Goal: Task Accomplishment & Management: Manage account settings

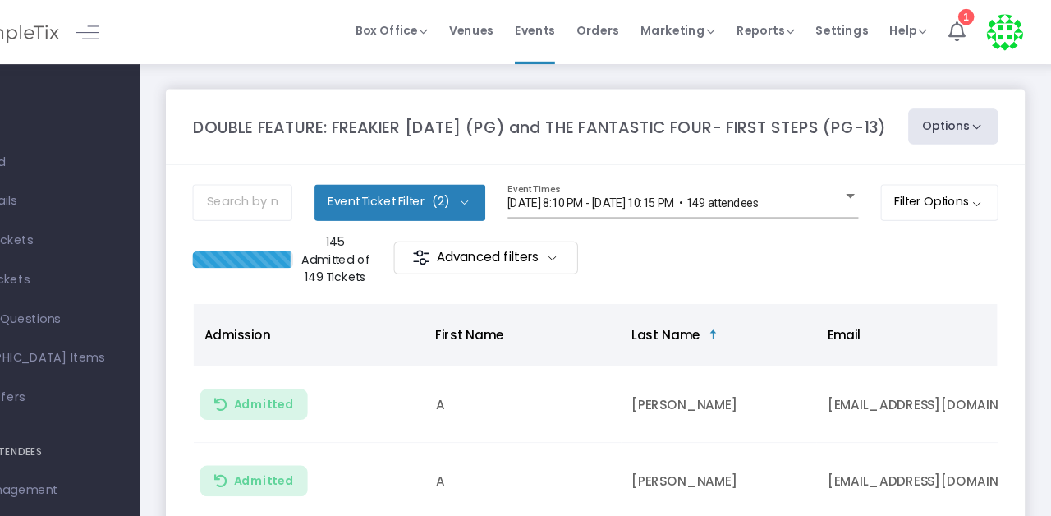
click at [646, 28] on span "Orders" at bounding box center [632, 28] width 39 height 42
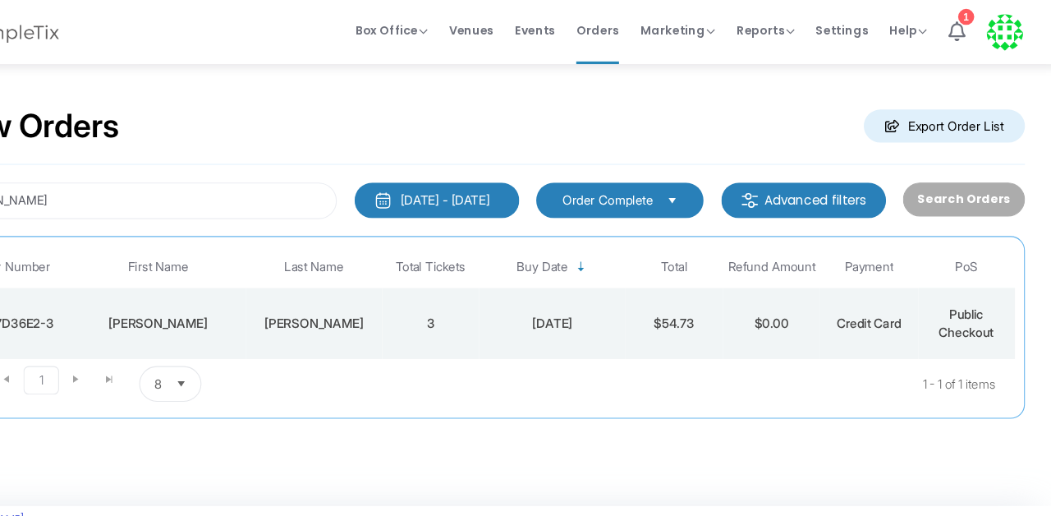
click at [465, 35] on div "Box Office Sell Tickets Bookings Sell Season Pass" at bounding box center [442, 29] width 67 height 16
click at [462, 25] on span "Box Office" at bounding box center [442, 29] width 67 height 16
click at [468, 84] on li "Bookings" at bounding box center [467, 87] width 117 height 32
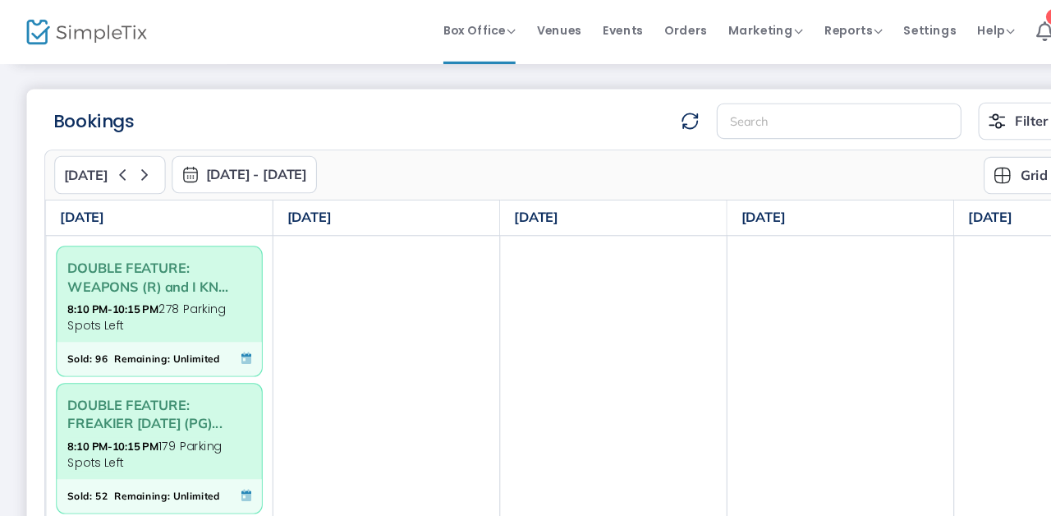
click at [177, 289] on span "8:10 PM-10:15 PM 278 Parking Spots Left" at bounding box center [146, 293] width 169 height 32
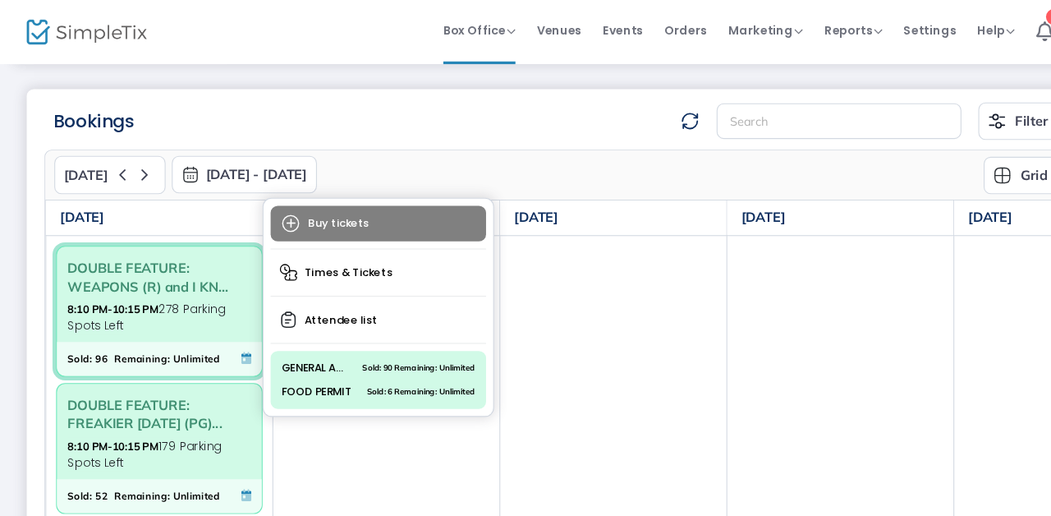
click at [710, 338] on td at bounding box center [775, 356] width 209 height 278
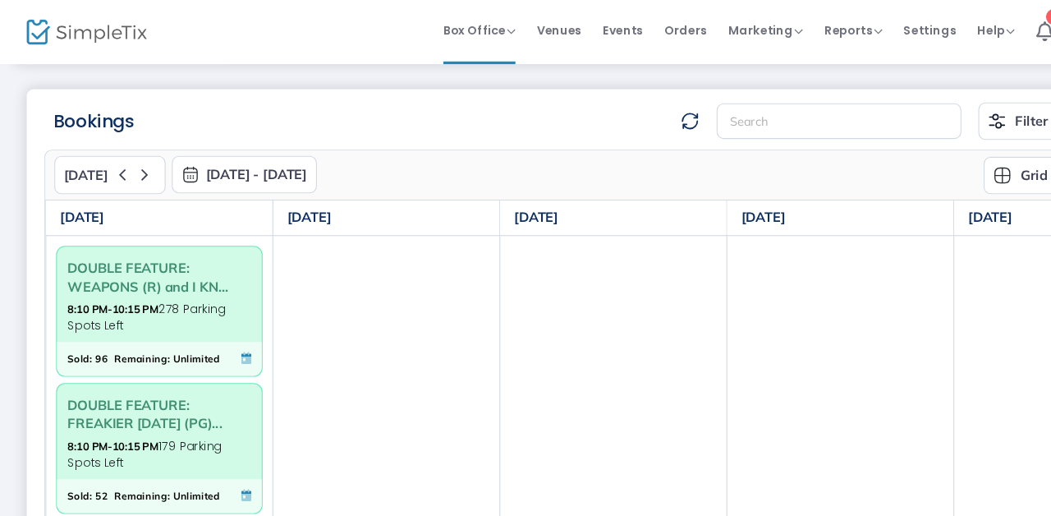
click at [641, 32] on span "Orders" at bounding box center [632, 28] width 39 height 42
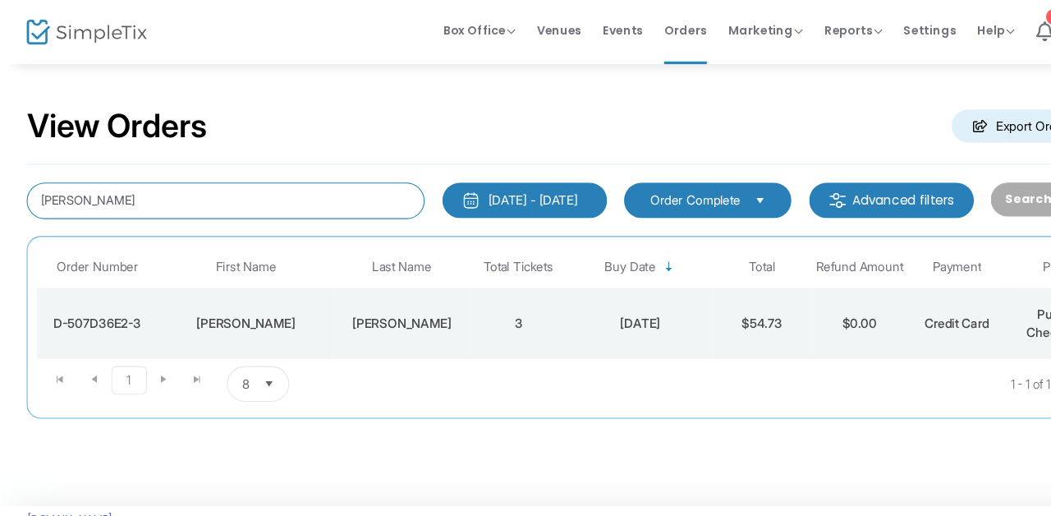
click at [205, 188] on input "[PERSON_NAME]" at bounding box center [208, 185] width 367 height 34
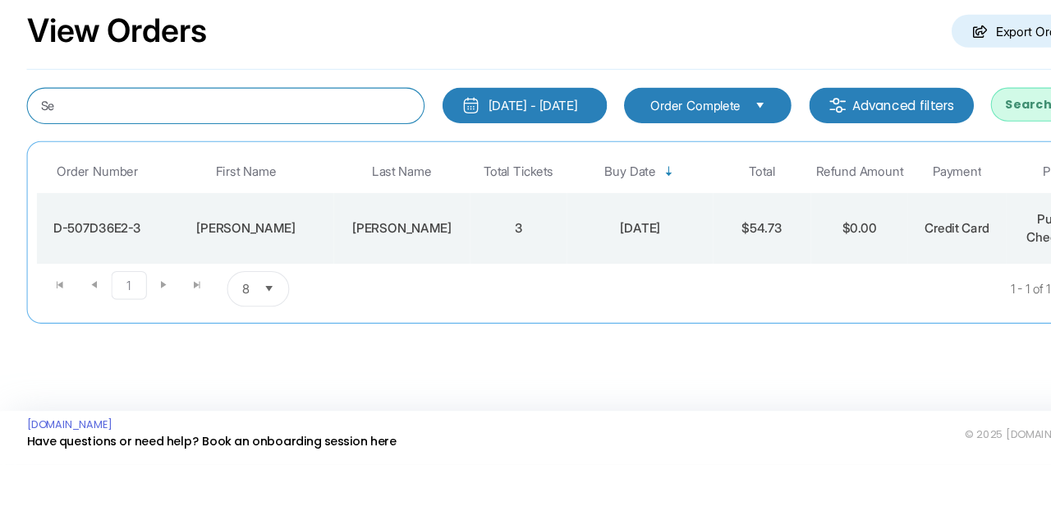
type input "S"
type input "[PERSON_NAME]"
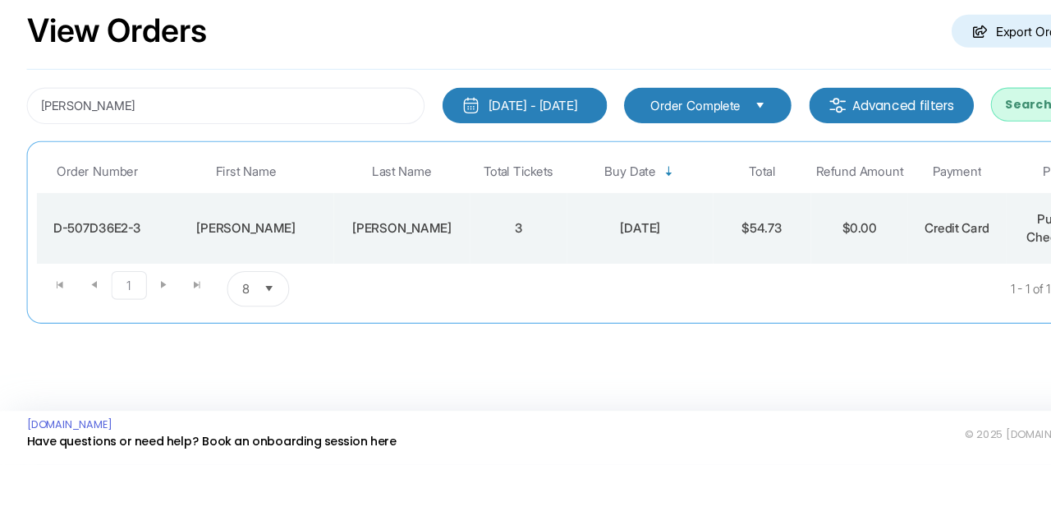
click at [951, 181] on button "Search Orders" at bounding box center [970, 183] width 113 height 31
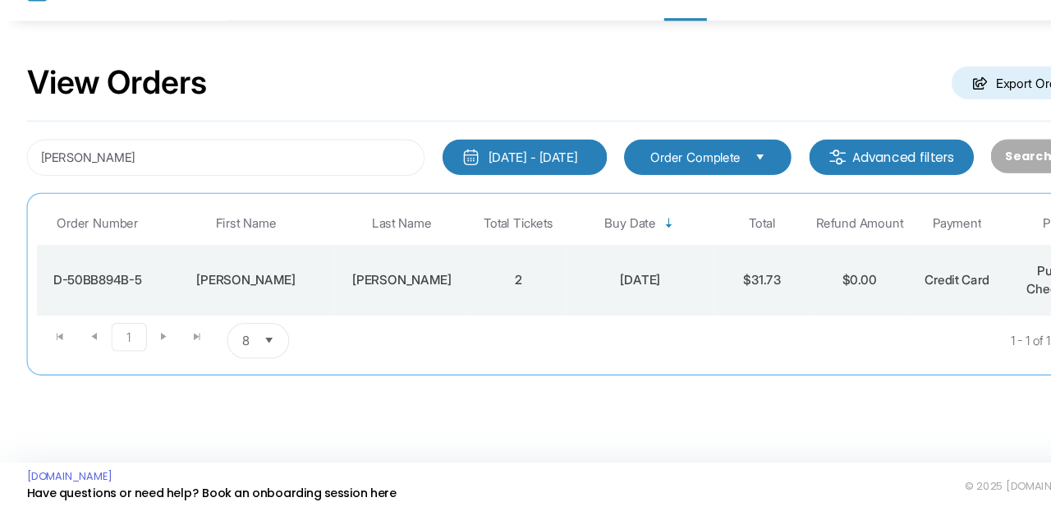
click at [646, 307] on td "[DATE]" at bounding box center [590, 298] width 135 height 66
